Goal: Task Accomplishment & Management: Manage account settings

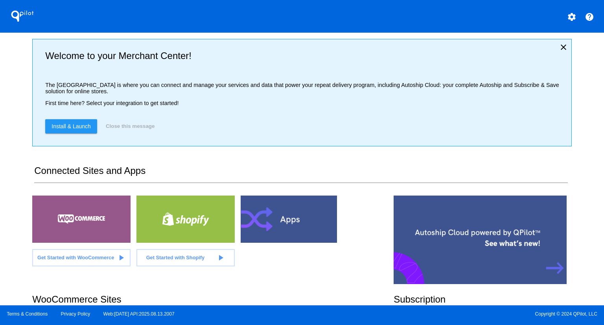
click at [1, 194] on div "QPilot settings help Welcome to your Merchant Center! The [GEOGRAPHIC_DATA] is …" at bounding box center [302, 152] width 604 height 305
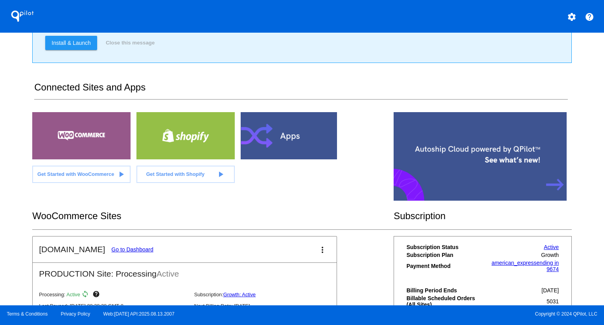
click at [129, 247] on link "Go to Dashboard" at bounding box center [132, 249] width 42 height 6
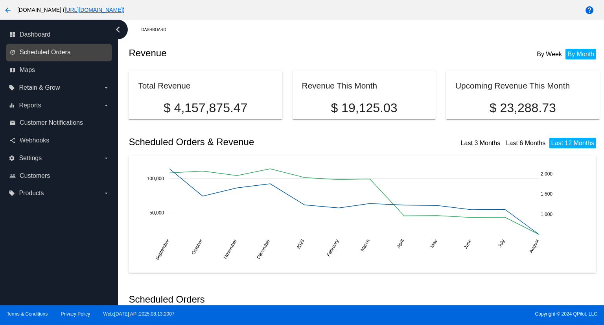
click at [44, 52] on span "Scheduled Orders" at bounding box center [45, 52] width 51 height 7
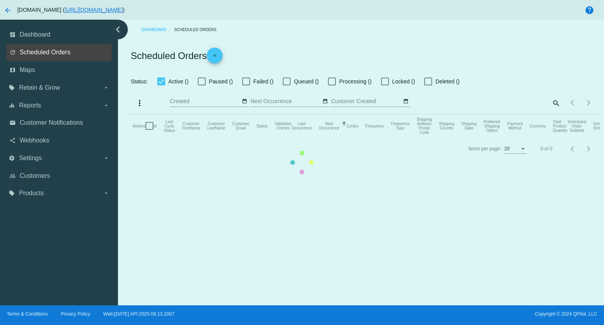
checkbox input "true"
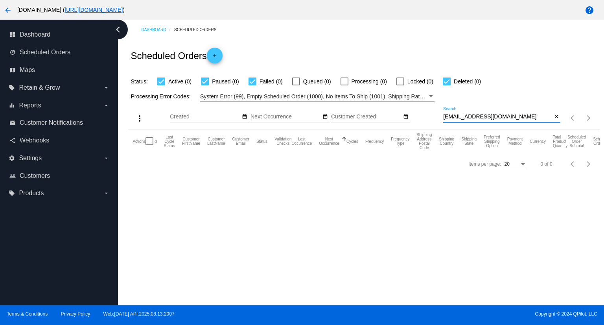
drag, startPoint x: 511, startPoint y: 116, endPoint x: 438, endPoint y: 114, distance: 73.2
click at [438, 114] on div "more_vert Aug Jan Feb Mar [DATE]" at bounding box center [364, 115] width 471 height 28
paste input "baumanca"
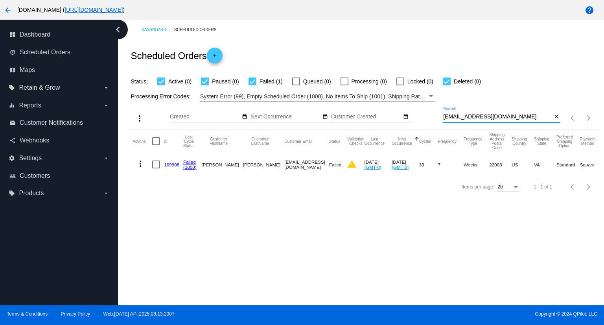
type input "[EMAIL_ADDRESS][DOMAIN_NAME]"
click at [137, 164] on mat-icon "more_vert" at bounding box center [140, 163] width 9 height 9
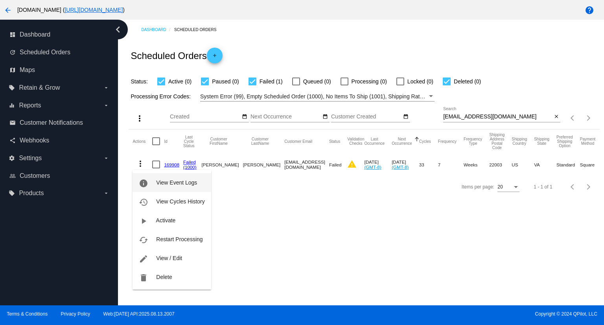
click at [168, 184] on span "View Event Logs" at bounding box center [176, 182] width 41 height 6
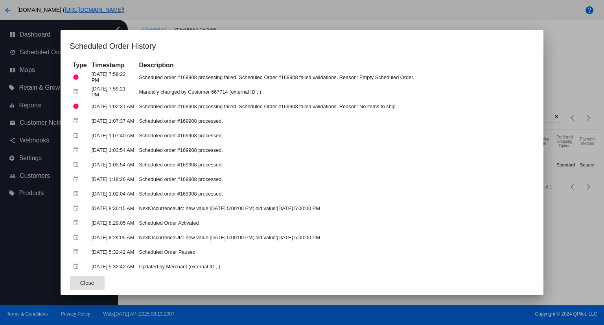
click at [284, 8] on div at bounding box center [302, 162] width 604 height 325
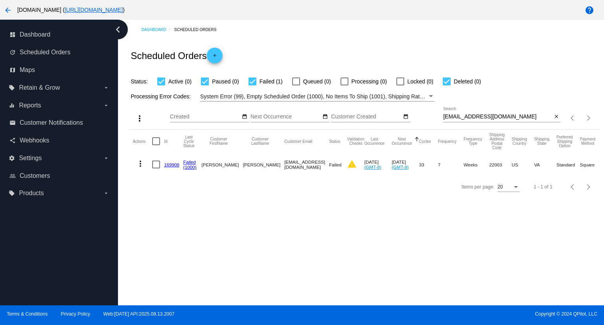
click at [139, 164] on mat-icon "more_vert" at bounding box center [140, 163] width 9 height 9
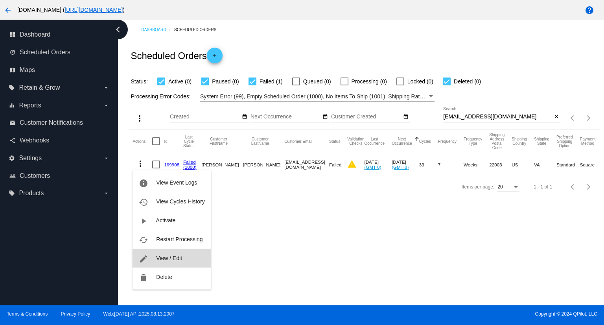
click at [159, 256] on span "View / Edit" at bounding box center [169, 258] width 26 height 6
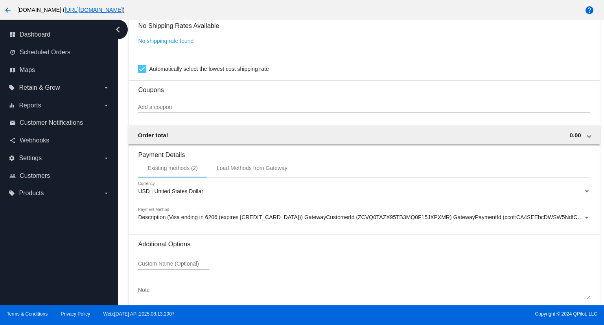
scroll to position [670, 0]
